Goal: Find specific page/section: Find specific page/section

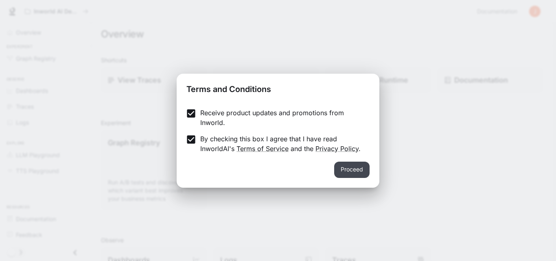
click at [354, 174] on button "Proceed" at bounding box center [351, 170] width 35 height 16
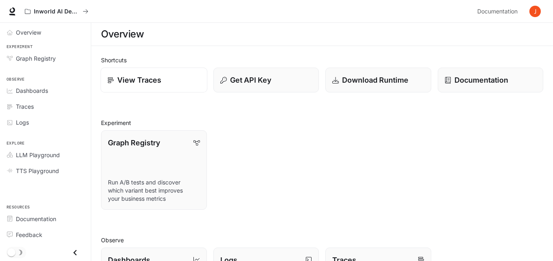
click at [125, 82] on p "View Traces" at bounding box center [139, 79] width 44 height 11
click at [194, 181] on p "Run A/B tests and discover which variant best improves your business metrics" at bounding box center [153, 190] width 93 height 25
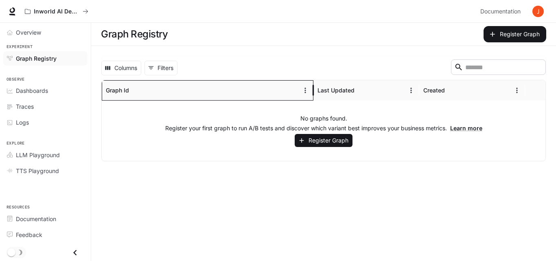
click at [177, 89] on div "Graph Id" at bounding box center [202, 90] width 193 height 20
drag, startPoint x: 147, startPoint y: 88, endPoint x: 138, endPoint y: 90, distance: 8.8
click at [138, 90] on div "Graph Id" at bounding box center [202, 90] width 193 height 20
click at [136, 90] on icon "Sort" at bounding box center [135, 90] width 5 height 5
click at [130, 85] on div at bounding box center [136, 90] width 12 height 12
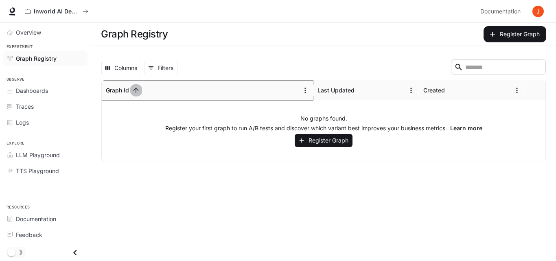
click at [131, 87] on button "Sort" at bounding box center [136, 90] width 12 height 12
click at [192, 195] on main "Graph Registry Register Graph Columns 0 Filters ​ Graph Id Last Updated Created…" at bounding box center [323, 142] width 465 height 238
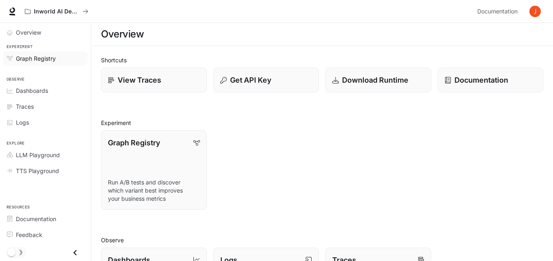
click at [49, 58] on span "Graph Registry" at bounding box center [36, 58] width 40 height 9
click at [340, 75] on div "Download Runtime" at bounding box center [378, 79] width 93 height 11
